Goal: Communication & Community: Answer question/provide support

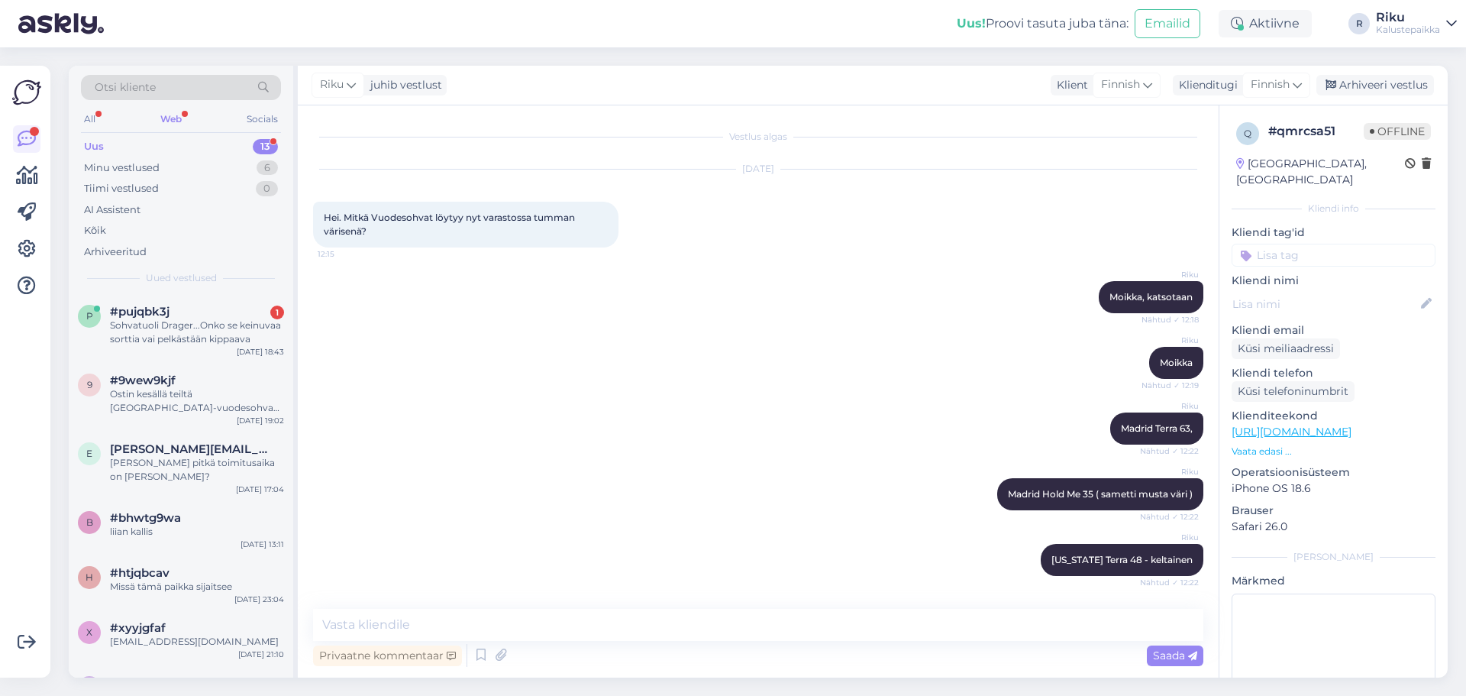
scroll to position [471, 0]
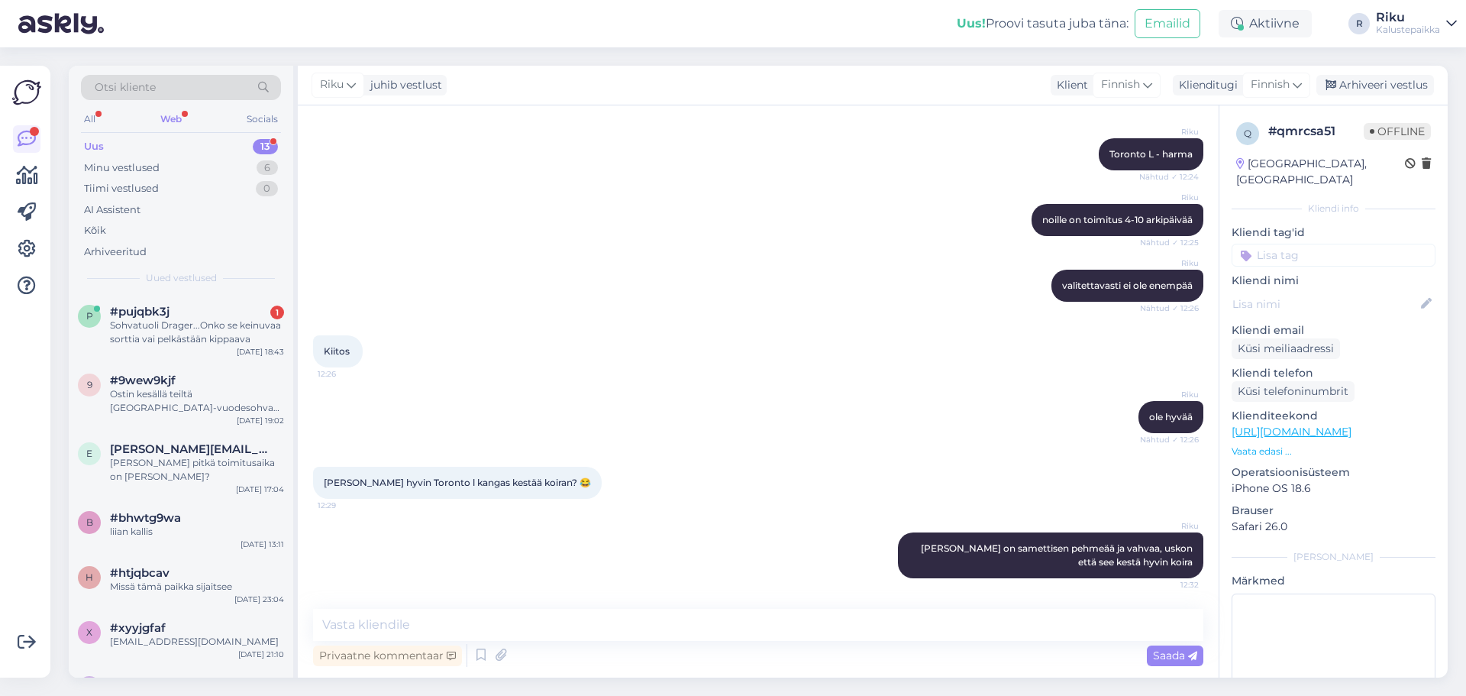
click at [163, 114] on div "Web" at bounding box center [170, 119] width 27 height 20
click at [183, 318] on div "#pujqbk3j 1 Sohvatuoli Drager...Onko se keinuvaa sorttia vai pelkästään kippaava" at bounding box center [197, 325] width 174 height 41
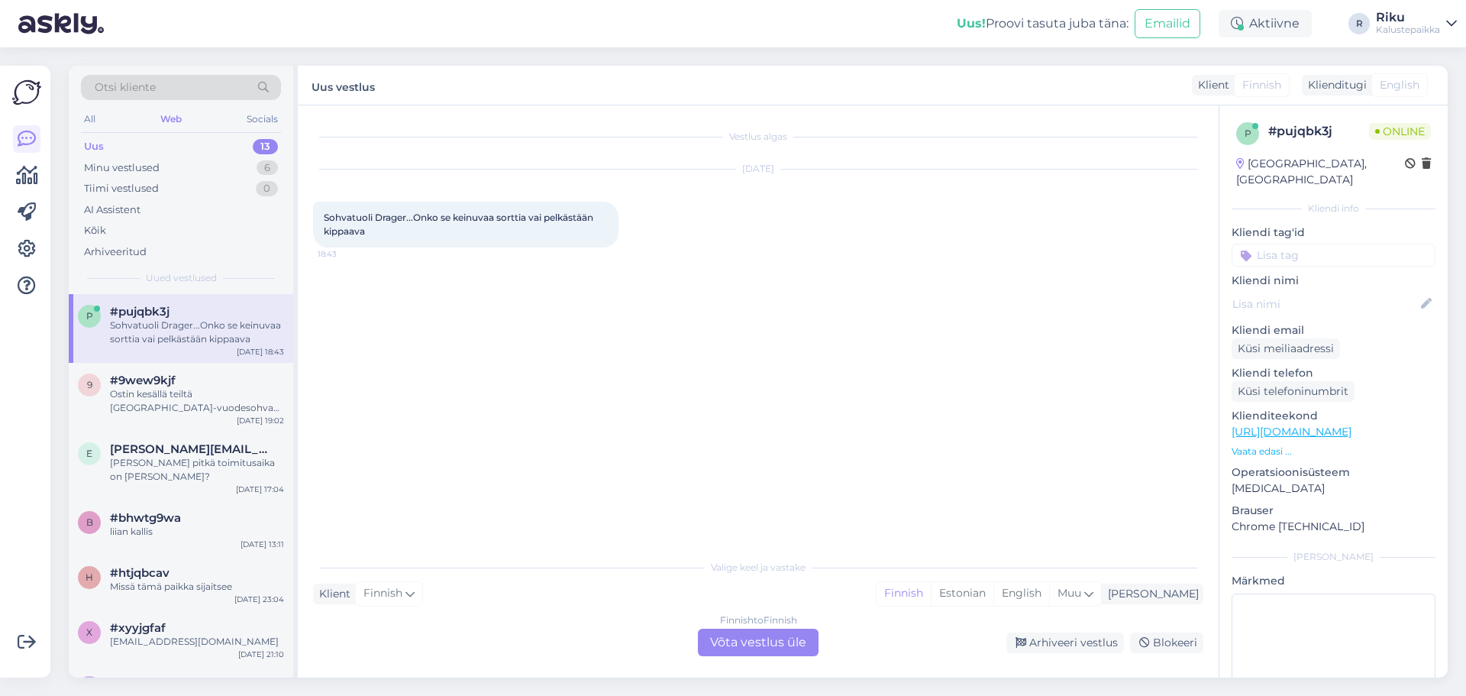
drag, startPoint x: 732, startPoint y: 629, endPoint x: 743, endPoint y: 629, distance: 10.7
click at [738, 629] on div "Finnish to Finnish Võta vestlus üle" at bounding box center [758, 642] width 121 height 27
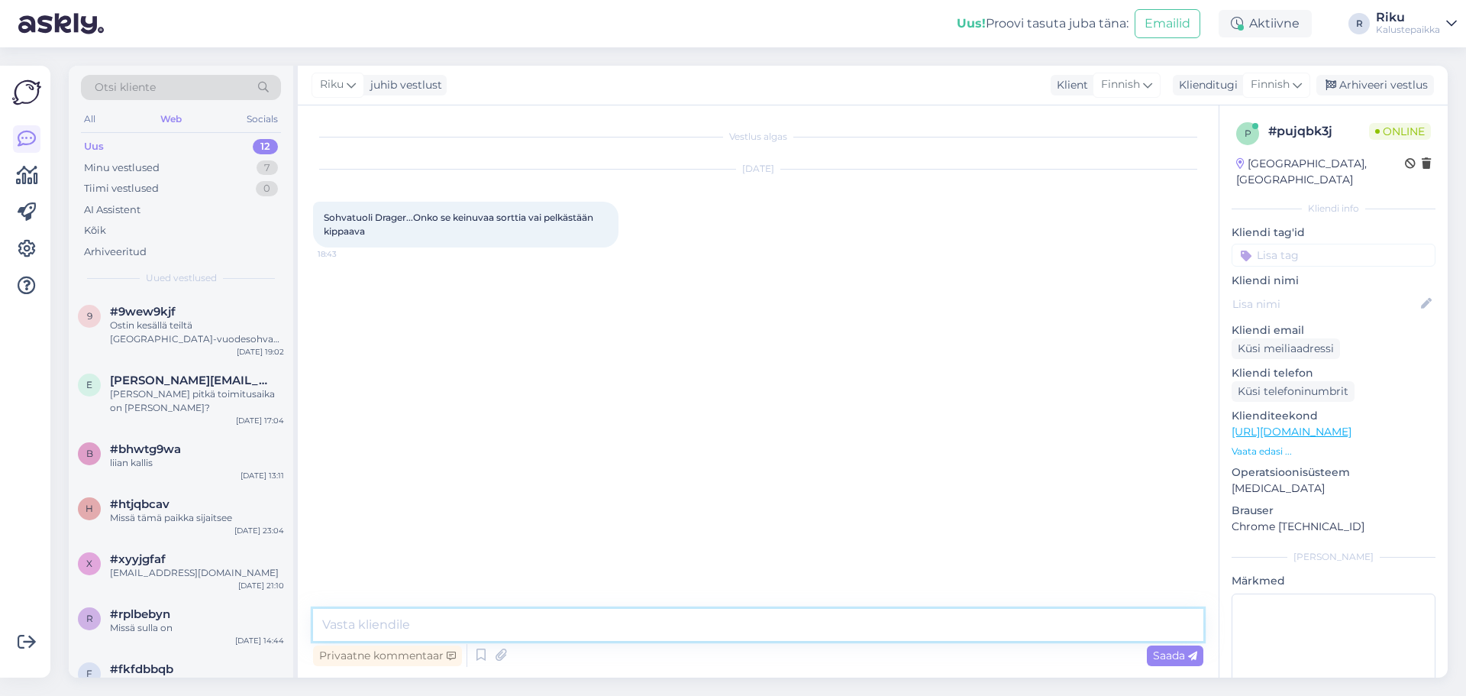
click at [410, 609] on textarea at bounding box center [758, 625] width 890 height 32
drag, startPoint x: 545, startPoint y: 216, endPoint x: 582, endPoint y: 234, distance: 41.3
click at [582, 234] on div "Sohvatuoli Drager...Onko se keinuvaa sorttia vai pelkästään kippaava 18:43" at bounding box center [465, 225] width 305 height 46
copy span "pelkästään kippaava"
click at [444, 633] on textarea "Moikka," at bounding box center [758, 625] width 890 height 32
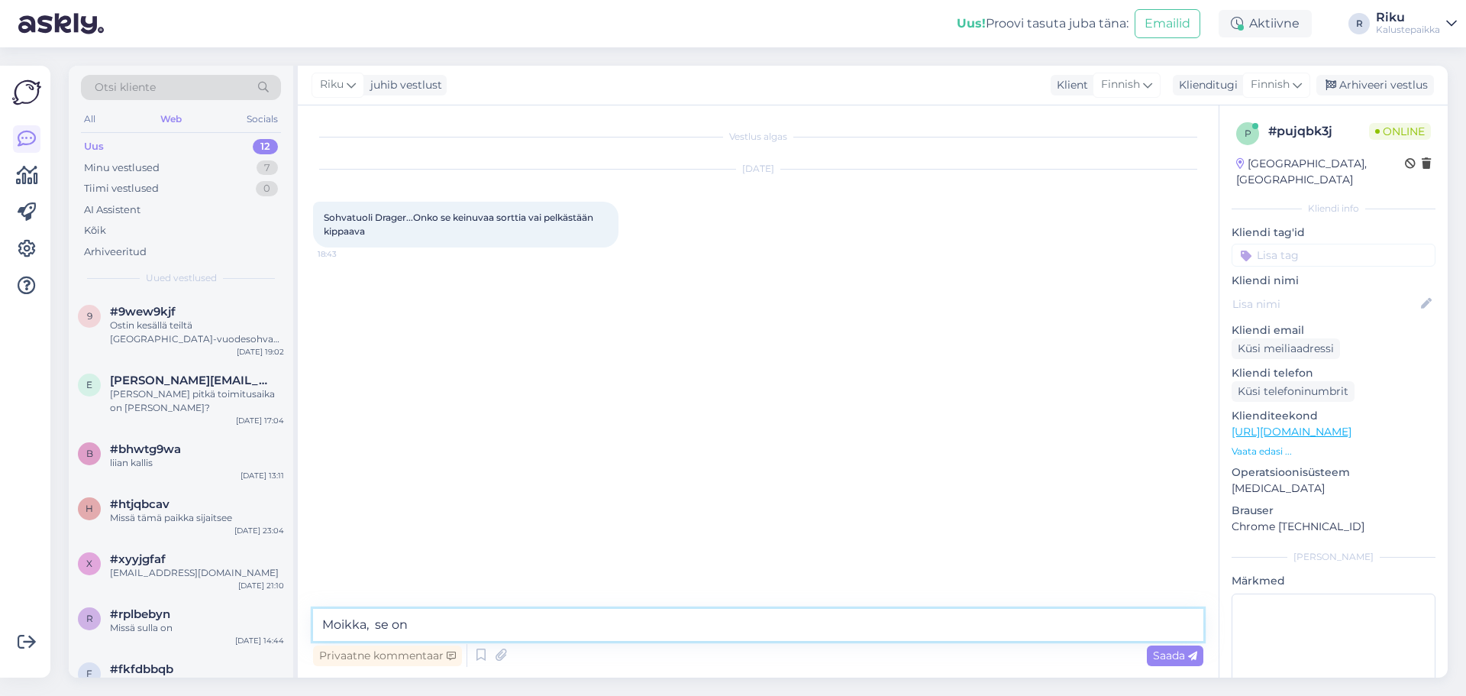
paste textarea "pelkästään kippaava"
type textarea "Moikka, se on pelkästään kippaava"
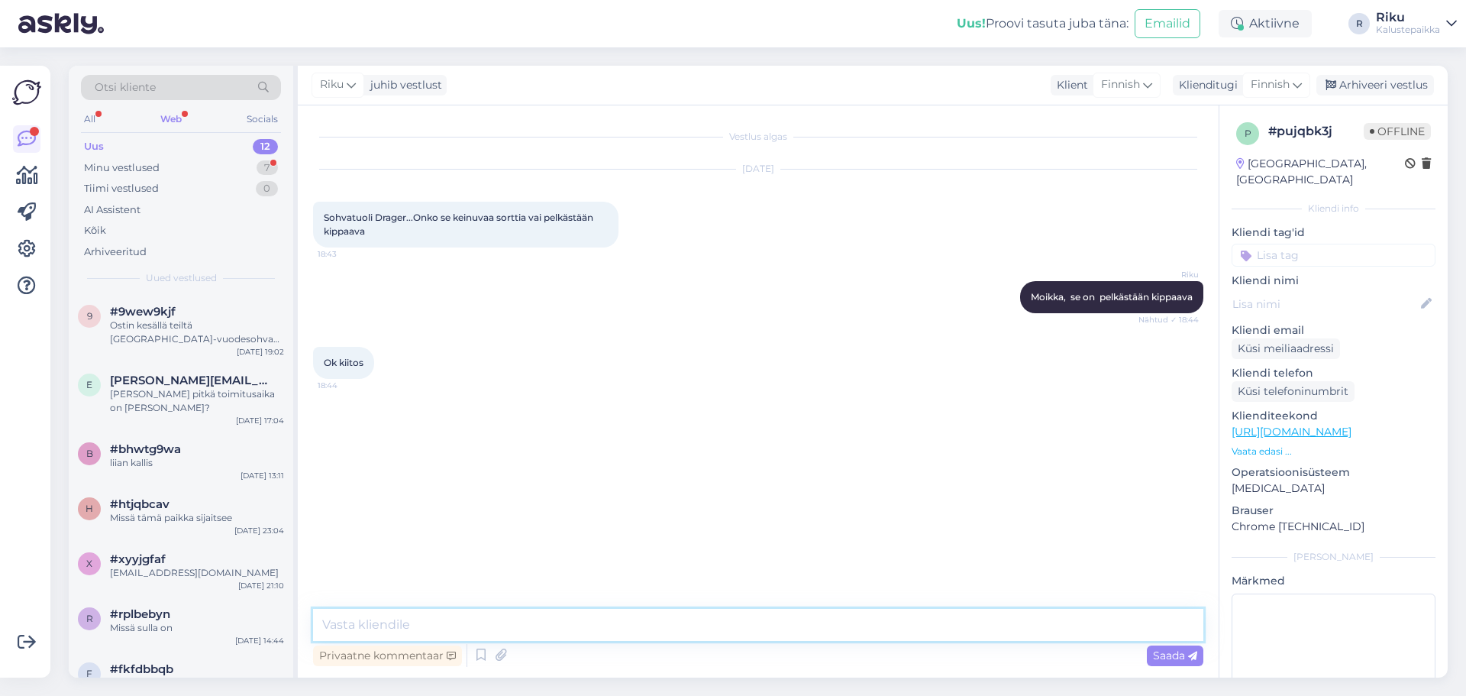
click at [603, 612] on textarea at bounding box center [758, 625] width 890 height 32
click at [1197, 658] on icon at bounding box center [1192, 655] width 9 height 9
